Goal: Information Seeking & Learning: Learn about a topic

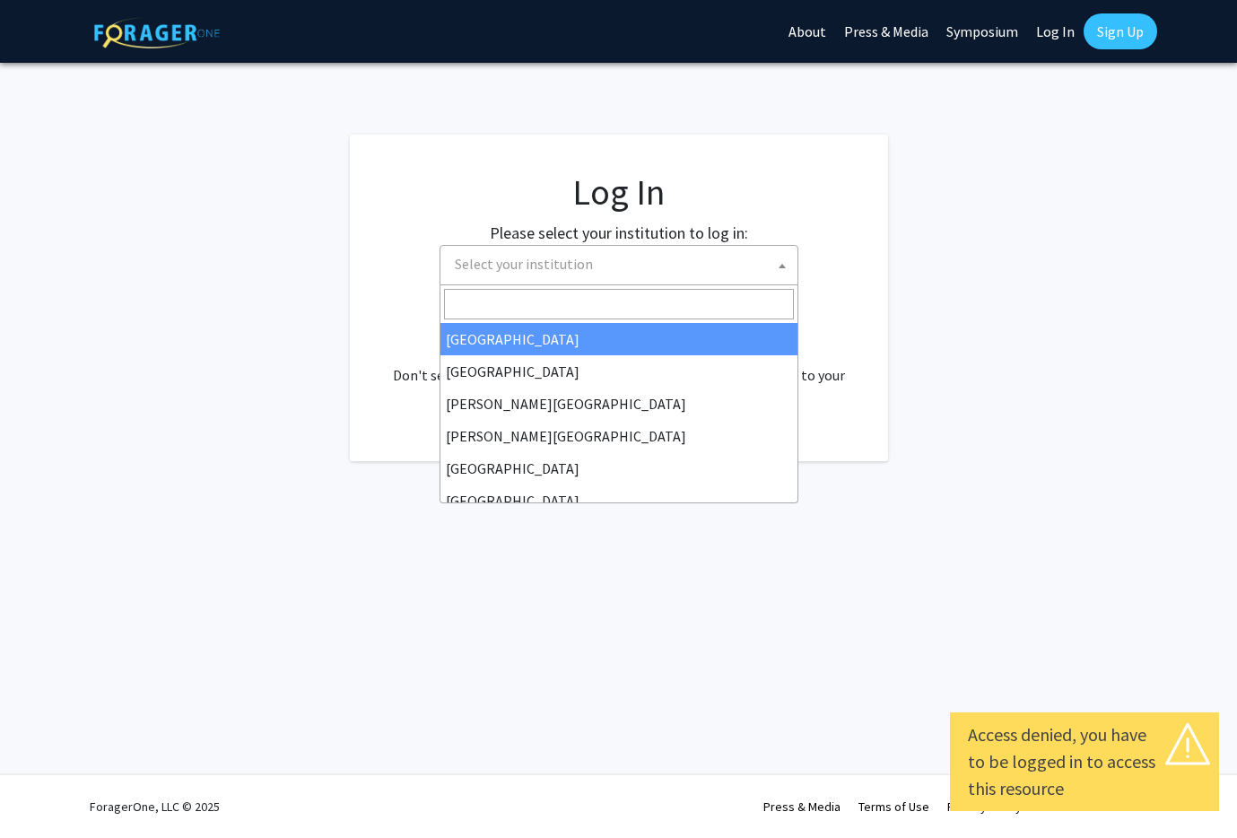
click at [639, 270] on span "Select your institution" at bounding box center [623, 264] width 350 height 37
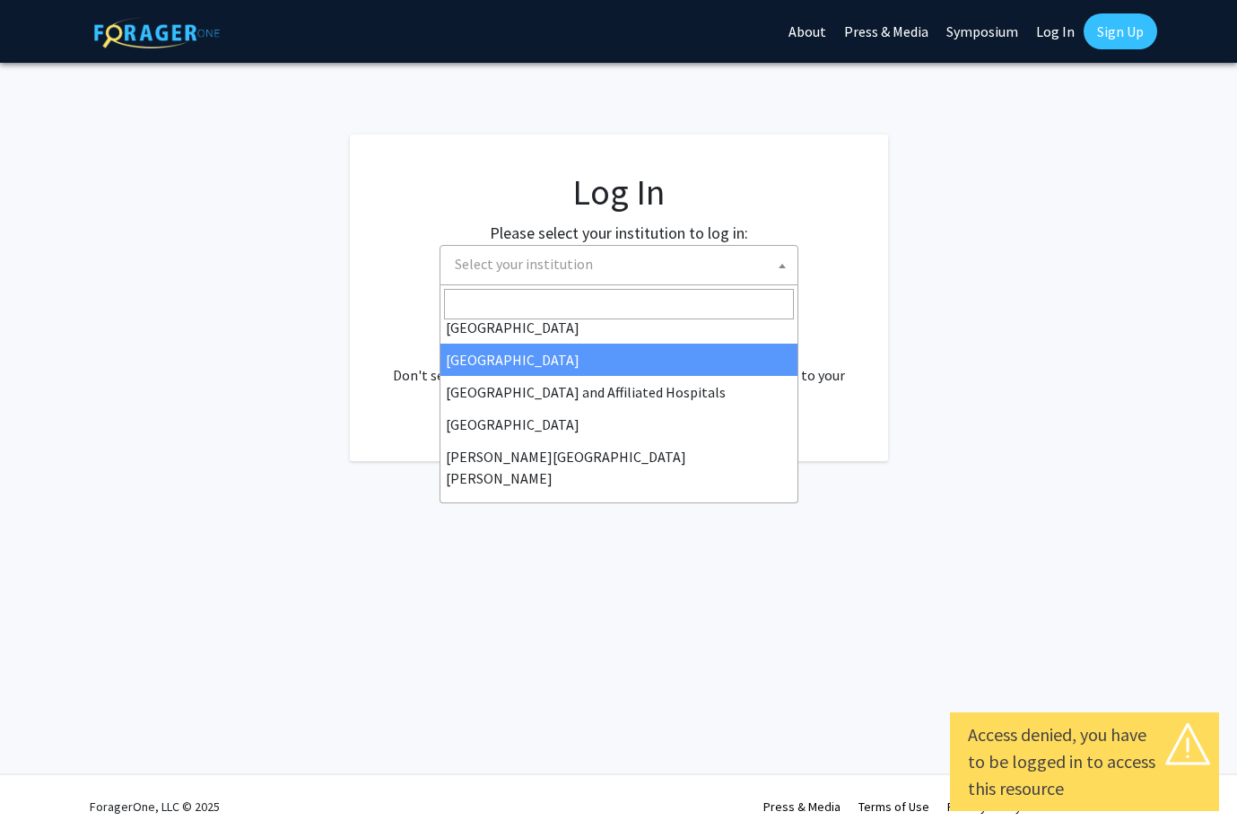
scroll to position [264, 0]
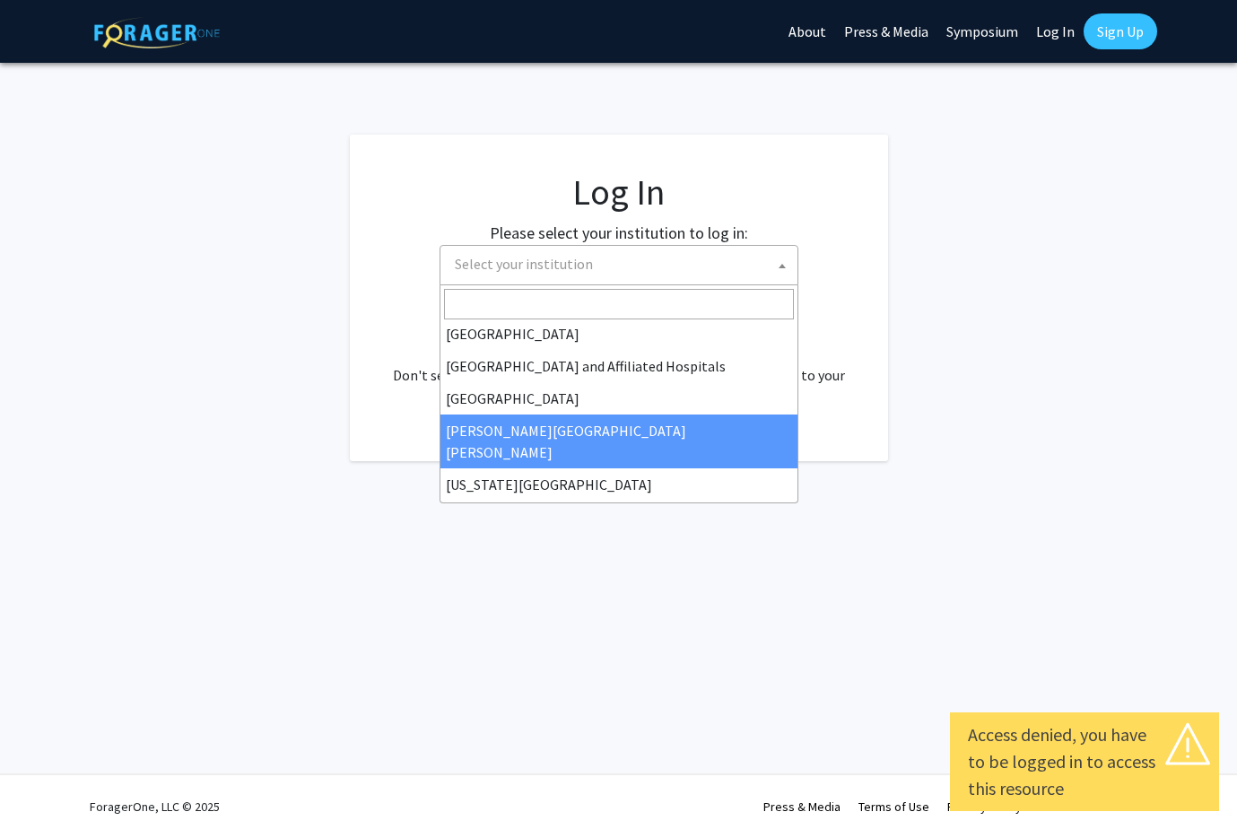
select select "1"
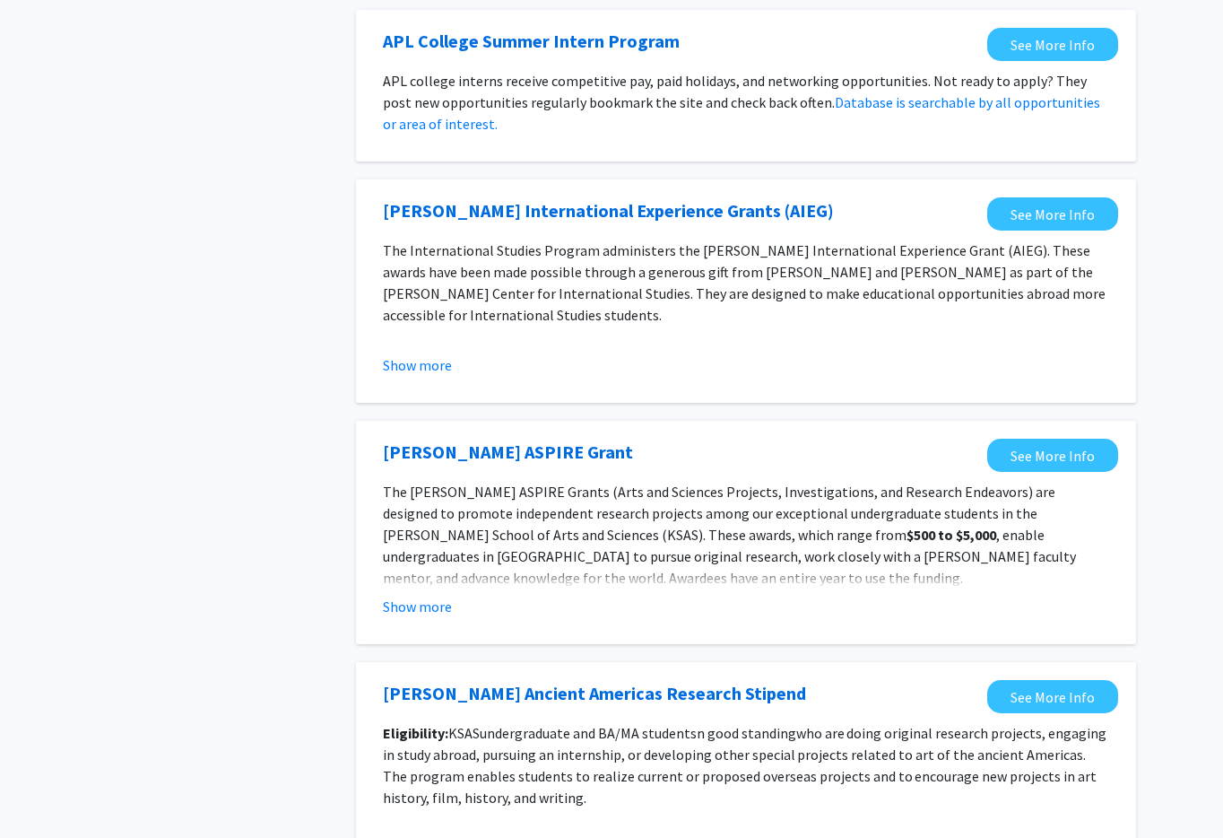
scroll to position [1414, 0]
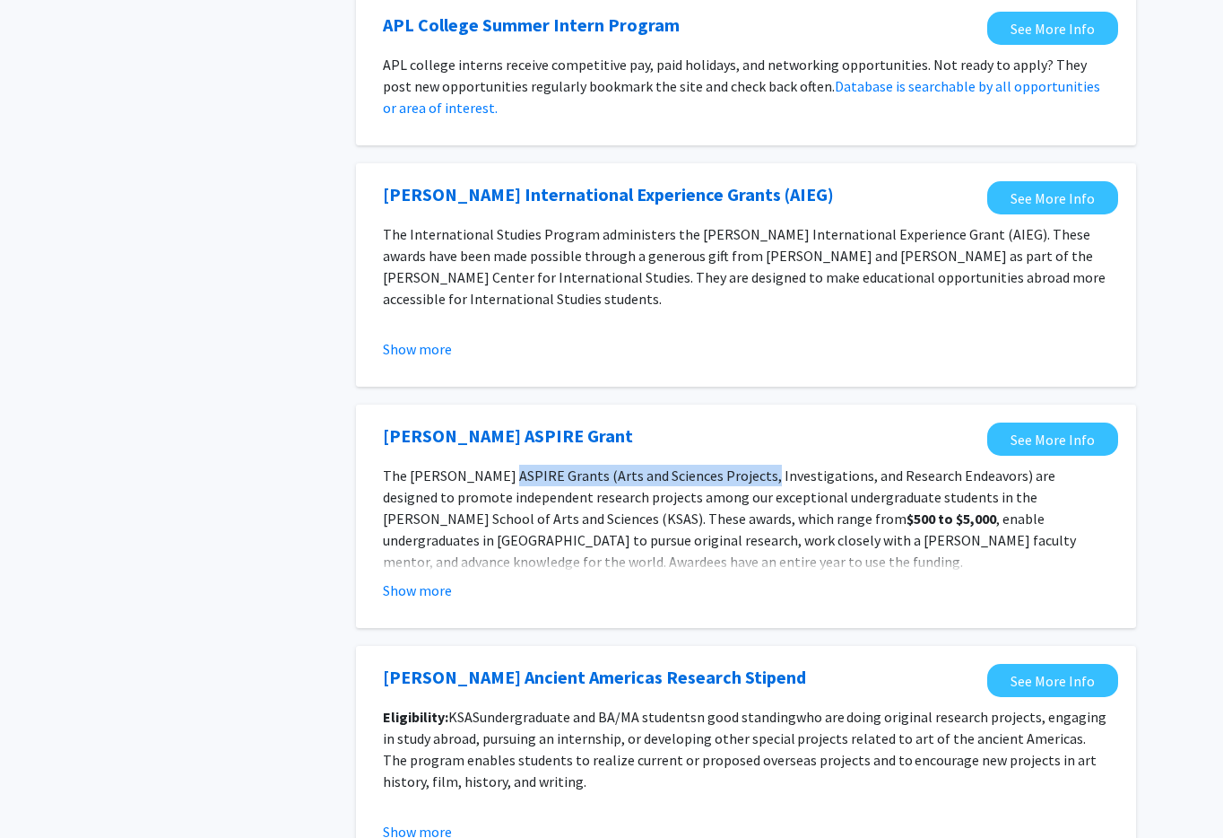
drag, startPoint x: 536, startPoint y: 472, endPoint x: 740, endPoint y: 469, distance: 203.6
click at [741, 467] on p "The [PERSON_NAME] ASPIRE Grants (Arts and Sciences Projects, Investigations, an…" at bounding box center [746, 519] width 726 height 108
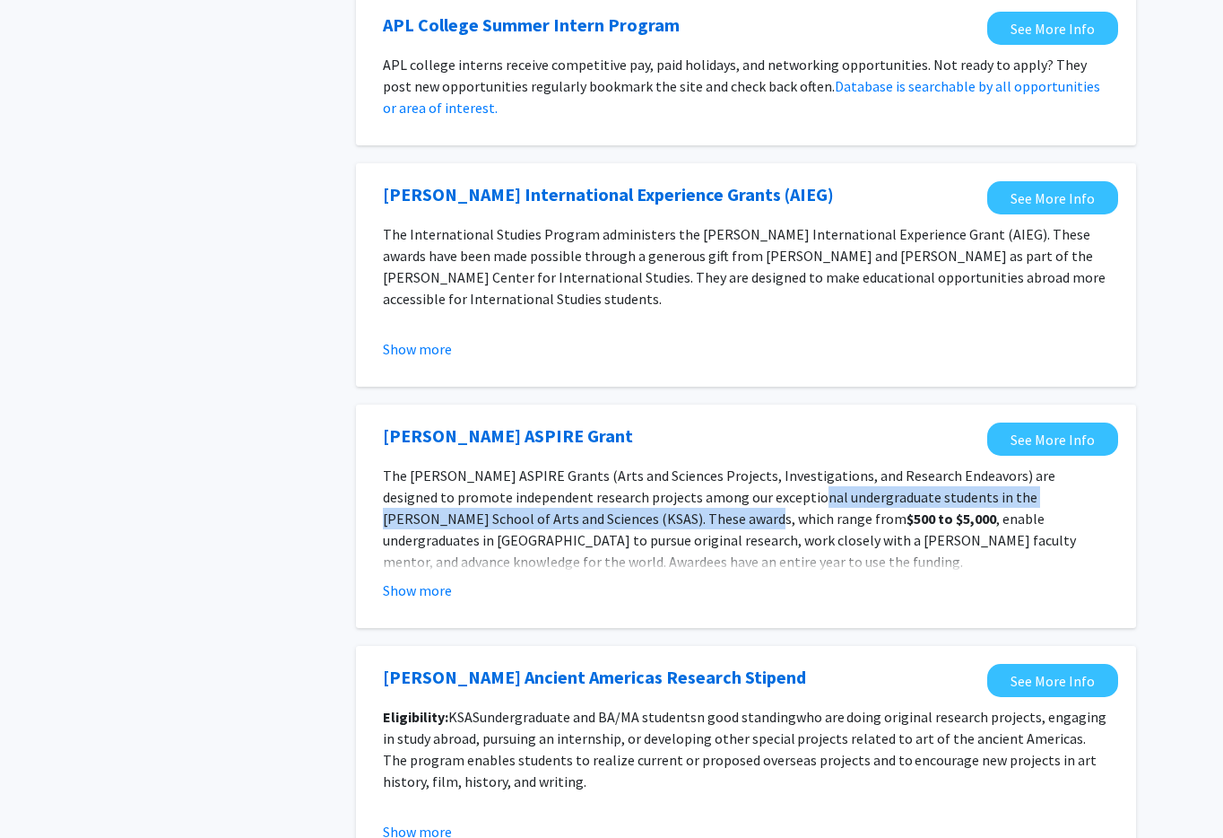
drag, startPoint x: 600, startPoint y: 509, endPoint x: 842, endPoint y: 495, distance: 242.6
click at [754, 500] on p "The [PERSON_NAME] ASPIRE Grants (Arts and Sciences Projects, Investigations, an…" at bounding box center [746, 519] width 726 height 108
click at [906, 491] on p "The [PERSON_NAME] ASPIRE Grants (Arts and Sciences Projects, Investigations, an…" at bounding box center [746, 519] width 726 height 108
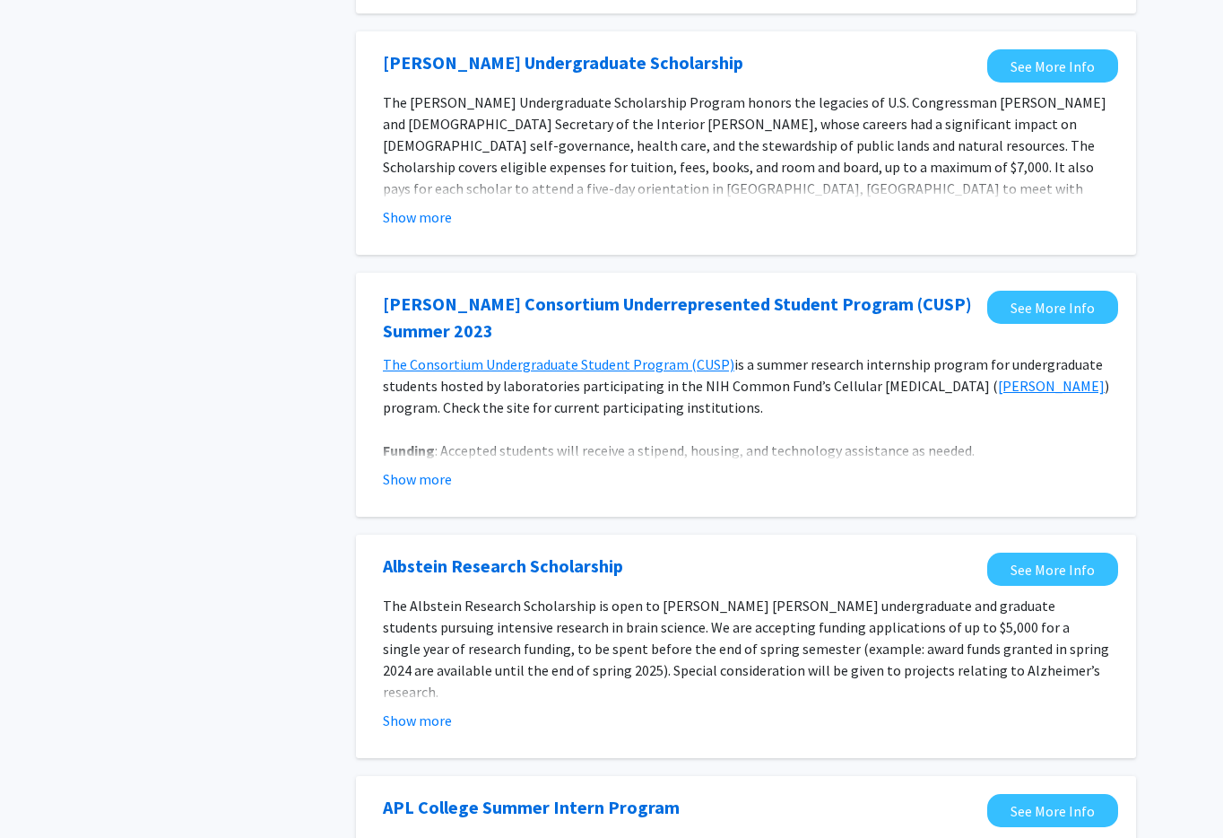
scroll to position [0, 0]
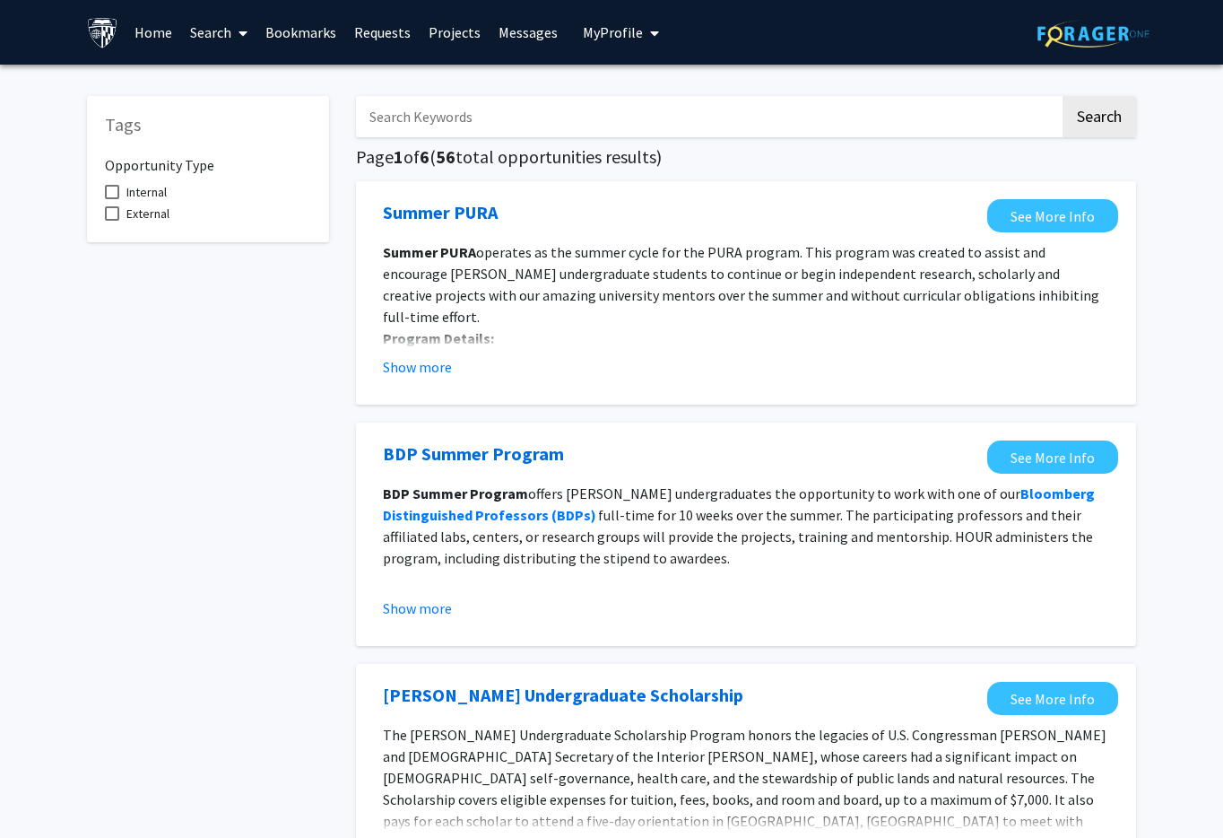
click at [157, 38] on link "Home" at bounding box center [154, 32] width 56 height 63
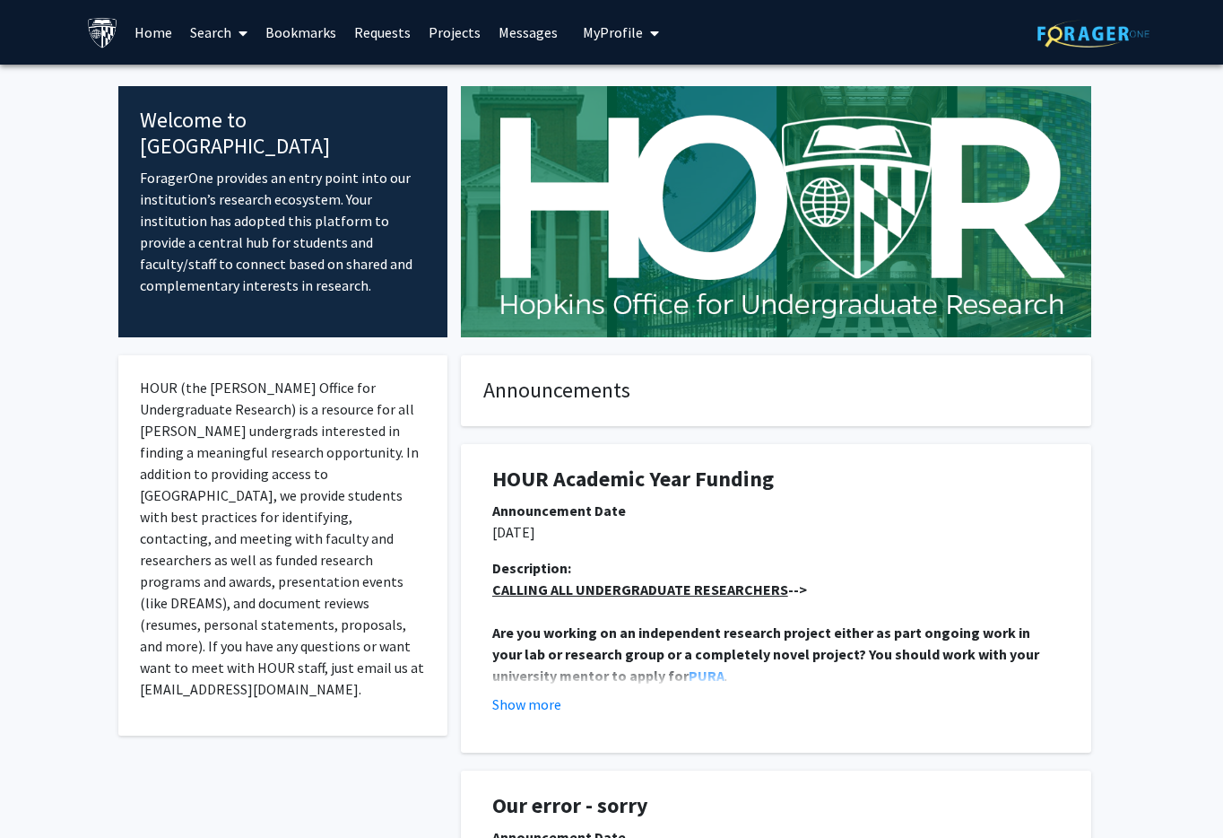
click at [243, 43] on span at bounding box center [239, 33] width 16 height 63
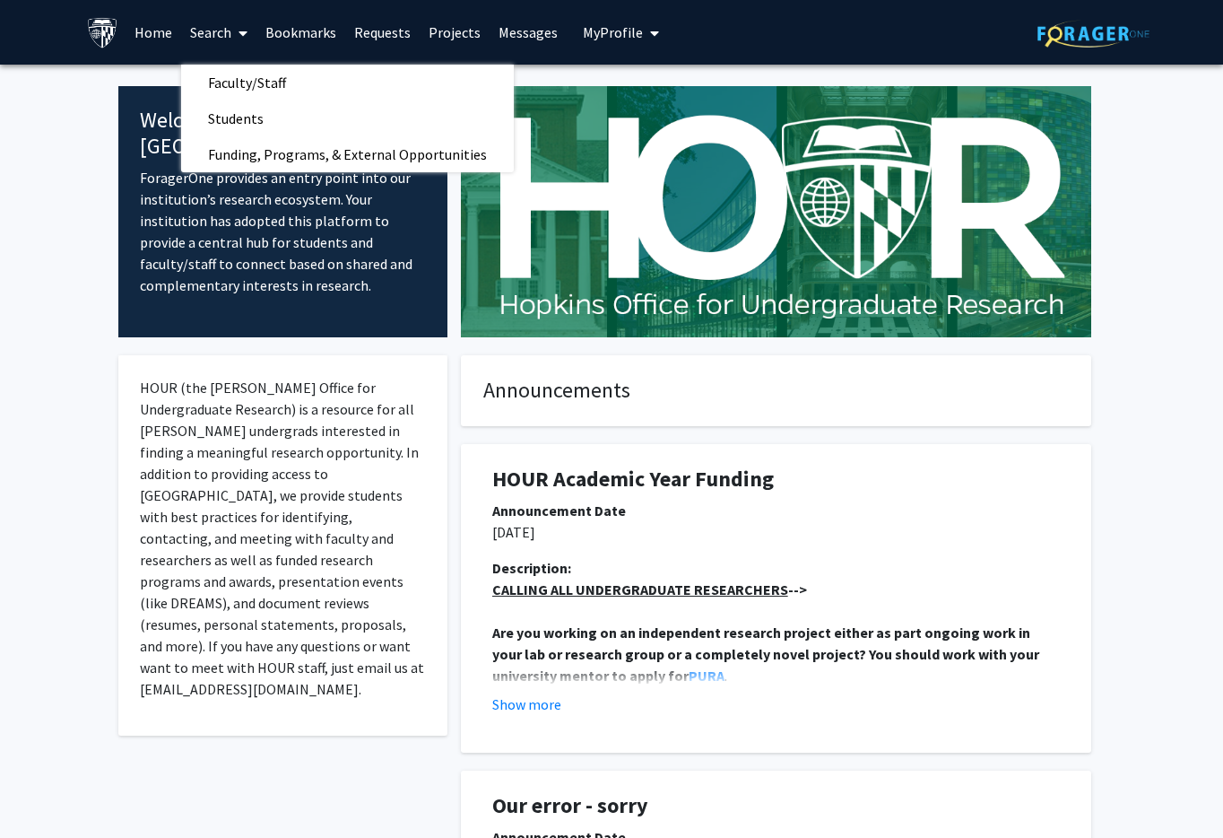
click at [243, 43] on span at bounding box center [239, 33] width 16 height 63
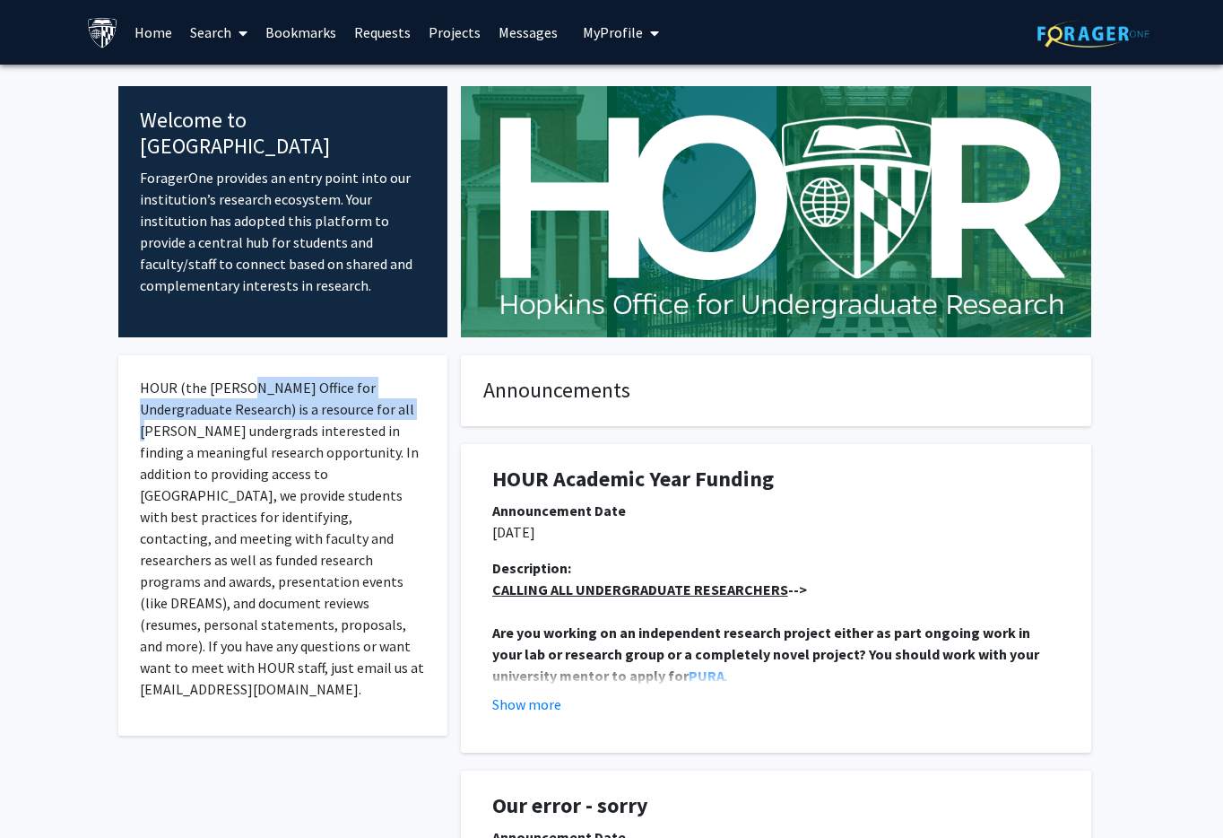
drag, startPoint x: 251, startPoint y: 391, endPoint x: 383, endPoint y: 404, distance: 132.4
click at [382, 404] on p "HOUR (the [PERSON_NAME] Office for Undergraduate Research) is a resource for al…" at bounding box center [283, 538] width 286 height 323
